Goal: Find specific page/section: Find specific page/section

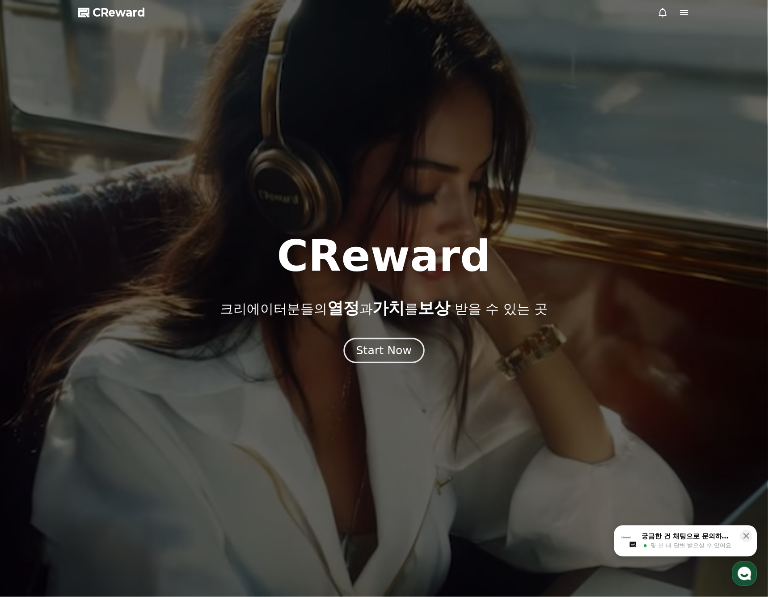
click at [367, 354] on div "Start Now" at bounding box center [383, 350] width 55 height 15
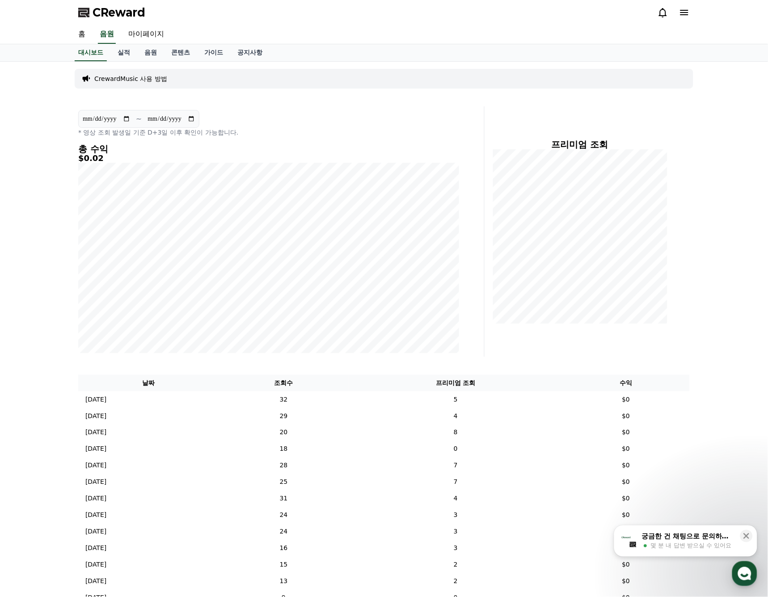
click at [196, 12] on div "CReward" at bounding box center [384, 12] width 626 height 25
click at [154, 54] on link "음원" at bounding box center [150, 52] width 27 height 17
